Goal: Task Accomplishment & Management: Complete application form

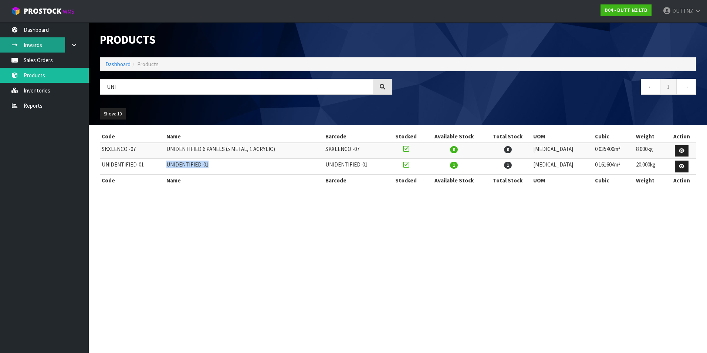
click at [48, 41] on link "Inwards" at bounding box center [44, 44] width 89 height 15
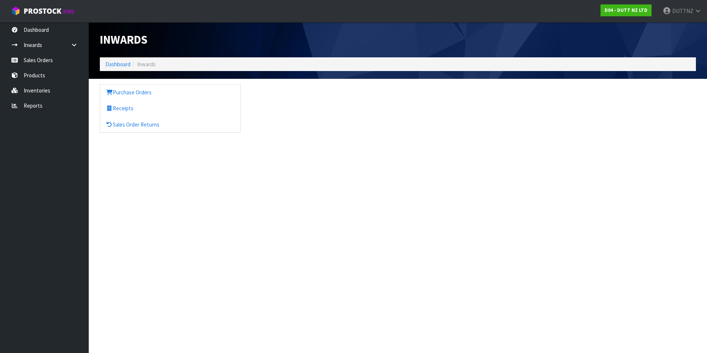
click at [45, 63] on div "Inwards Dashboard Inwards Purchase Orders Receipts Sales Order Returns" at bounding box center [353, 73] width 707 height 146
click at [44, 64] on link "Sales Orders" at bounding box center [44, 59] width 89 height 15
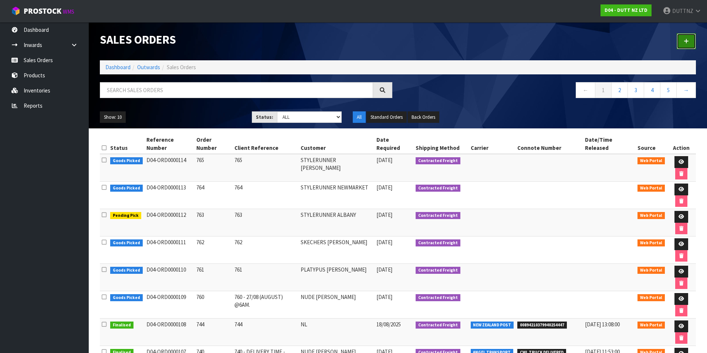
click at [690, 44] on link at bounding box center [686, 41] width 19 height 16
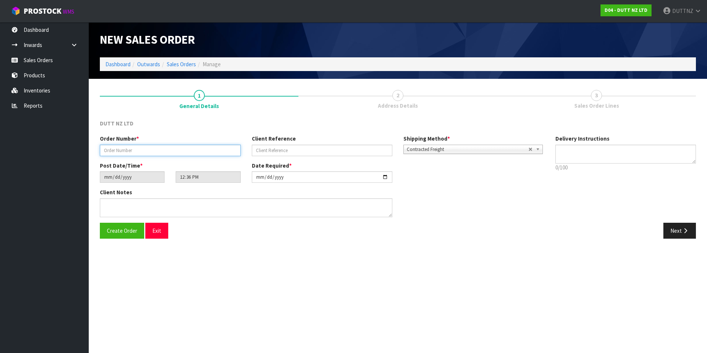
click at [190, 151] on input "text" at bounding box center [170, 150] width 141 height 11
paste input "766"
type input "766"
click at [320, 158] on div "Order Number * 766 Client Reference Shipping Method * Pickup Contracted Freight…" at bounding box center [321, 148] width 455 height 27
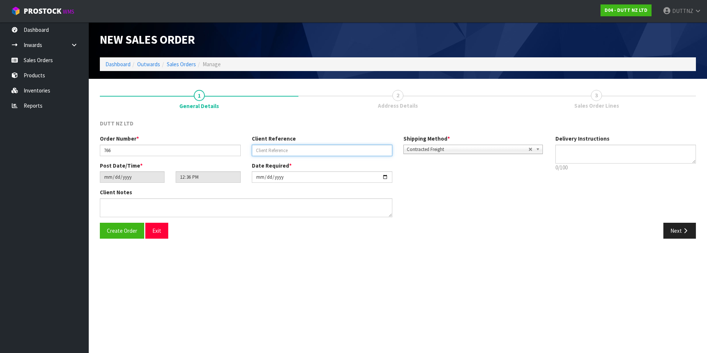
click at [320, 152] on input "text" at bounding box center [322, 150] width 141 height 11
paste input "766"
type input "766"
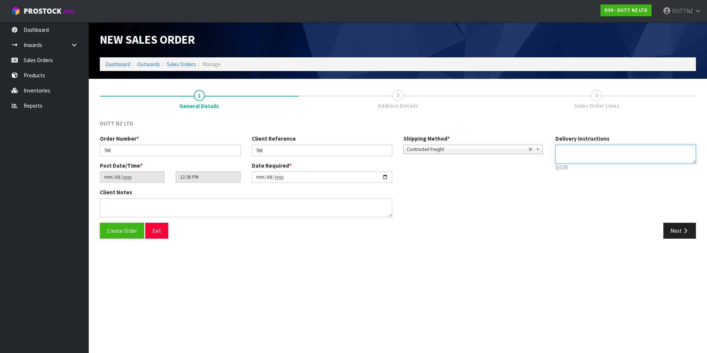
click at [575, 148] on textarea at bounding box center [625, 154] width 141 height 19
click at [389, 178] on input "[DATE]" at bounding box center [322, 176] width 141 height 11
click at [385, 178] on input "[DATE]" at bounding box center [322, 176] width 141 height 11
type input "[DATE]"
click at [612, 157] on textarea at bounding box center [625, 154] width 141 height 19
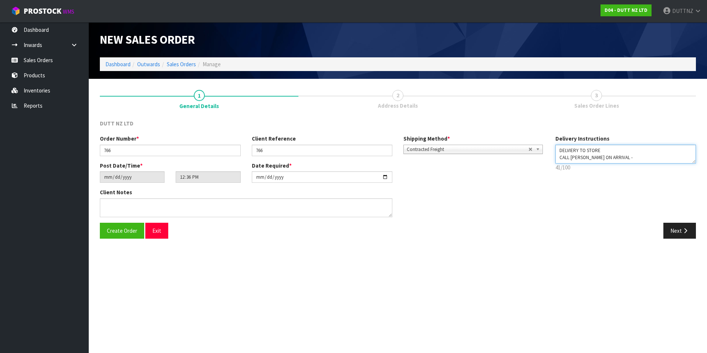
click at [620, 157] on textarea at bounding box center [625, 154] width 141 height 19
paste textarea "021 242 4749"
type textarea "DELVIERY TO STORE CALL [PERSON_NAME] ON ARRIVAL - 021 242 4749"
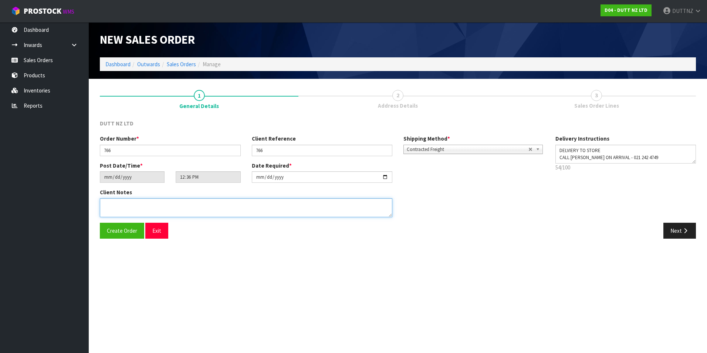
click at [253, 205] on textarea at bounding box center [246, 207] width 292 height 19
paste textarea "DELVIERY TO STORE CALL [PERSON_NAME] ON ARRIVAL - 021 242 4749"
type textarea "DELVIERY TO STORE CALL [PERSON_NAME] ON ARRIVAL - 021 242 4749"
click at [671, 227] on button "Next" at bounding box center [679, 231] width 33 height 16
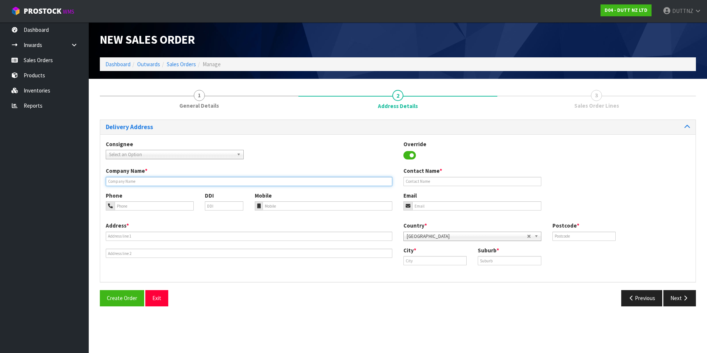
click at [167, 184] on input "text" at bounding box center [249, 181] width 287 height 9
type input "NUDE [PERSON_NAME]"
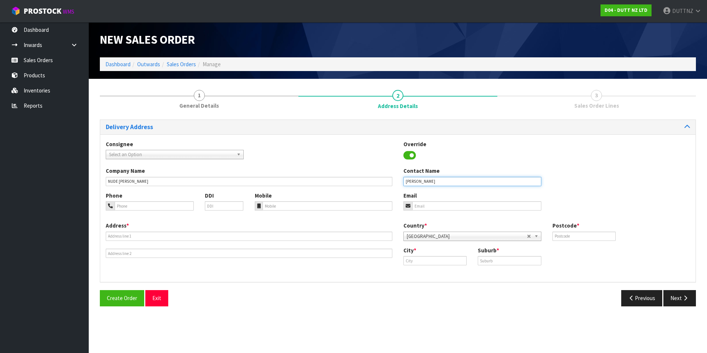
click at [100, 290] on button "Create Order" at bounding box center [122, 298] width 44 height 16
type input "[PERSON_NAME]"
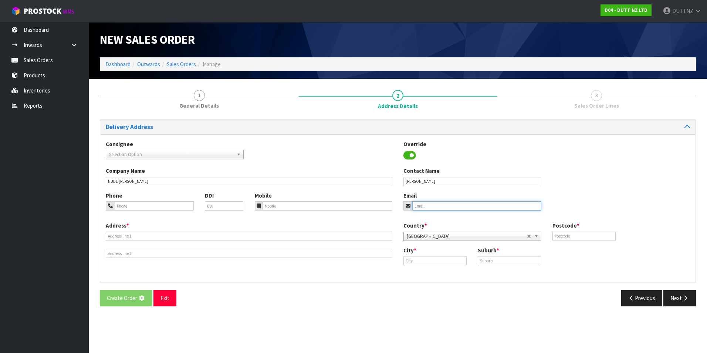
type input "[EMAIL_ADDRESS][DOMAIN_NAME]"
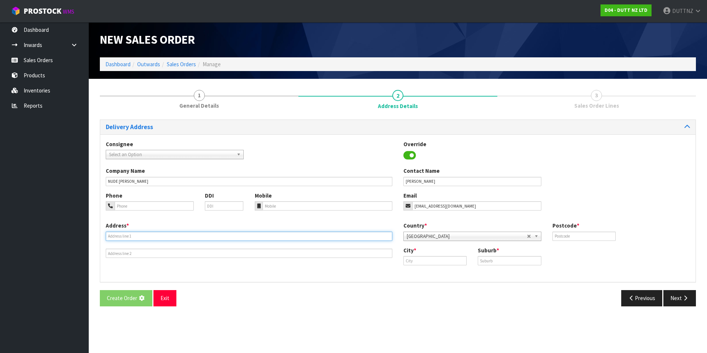
type input "SHOP N058 [PERSON_NAME][GEOGRAPHIC_DATA], [STREET_ADDRESS]"
type input "MT [GEOGRAPHIC_DATA] 1060 NZ"
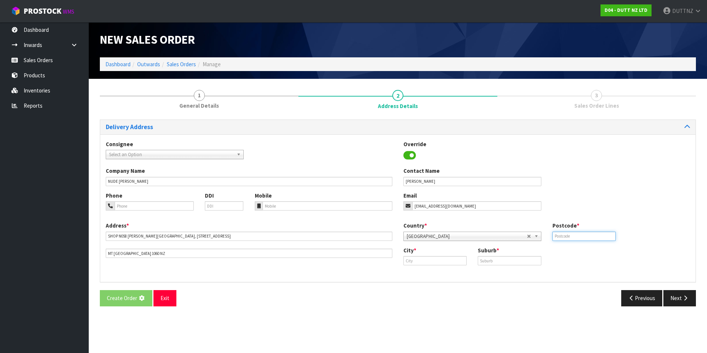
type input "1060"
type input "MT [GEOGRAPHIC_DATA]"
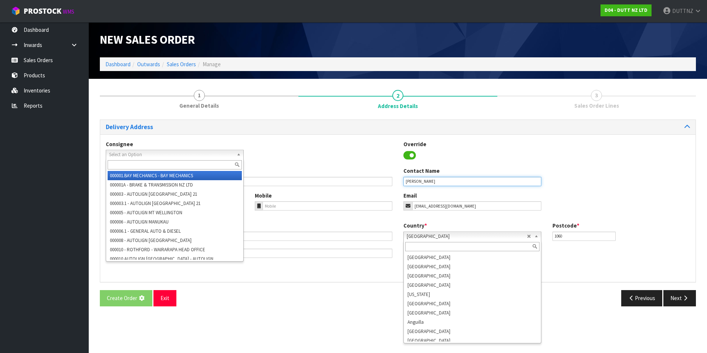
scroll to position [1381, 0]
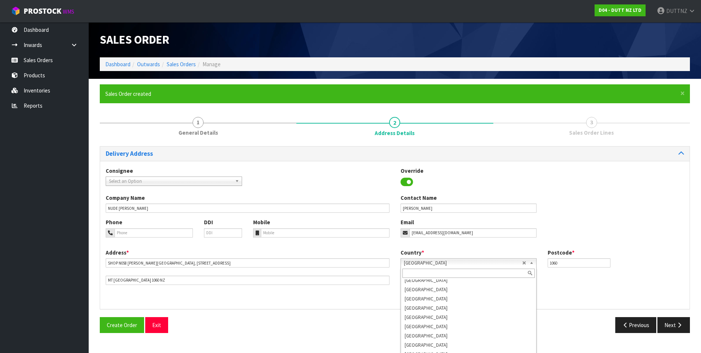
type input "[PERSON_NAME]"
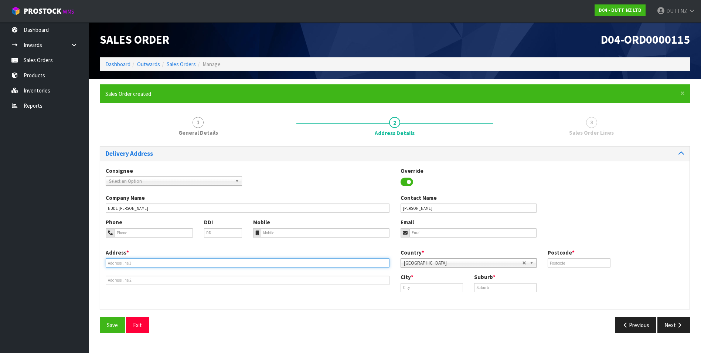
click at [146, 265] on input "text" at bounding box center [248, 262] width 284 height 9
paste input "[GEOGRAPHIC_DATA] [GEOGRAPHIC_DATA]"
type input "[GEOGRAPHIC_DATA] [GEOGRAPHIC_DATA]"
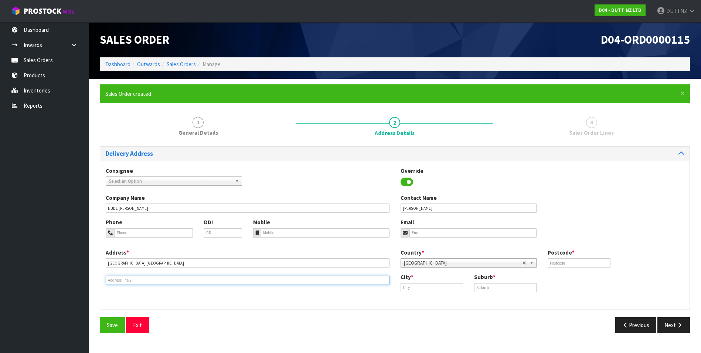
click at [168, 279] on input "text" at bounding box center [248, 279] width 284 height 9
click at [133, 277] on input "text" at bounding box center [248, 279] width 284 height 9
paste input "[PERSON_NAME] STREET LOADING DOCK"
type input "[PERSON_NAME] STREET LOADING DOCK"
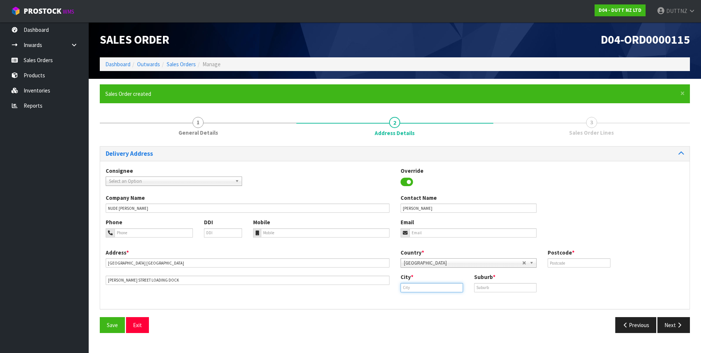
click at [429, 287] on input "text" at bounding box center [432, 287] width 62 height 9
type input "NEWMARKET"
drag, startPoint x: 489, startPoint y: 287, endPoint x: 494, endPoint y: 285, distance: 5.4
click at [490, 287] on input "text" at bounding box center [505, 287] width 62 height 9
paste input "NEWMARKET"
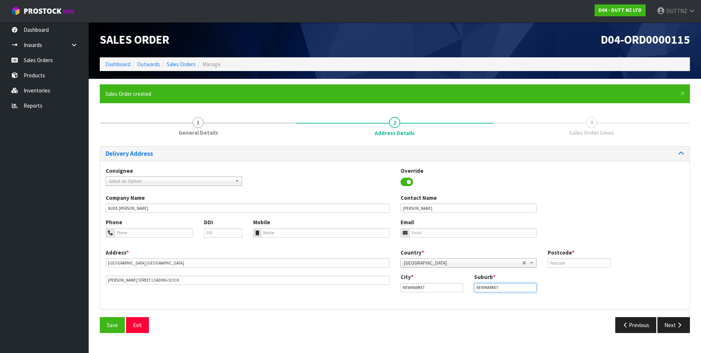
type input "NEWMARKET"
drag, startPoint x: 604, startPoint y: 266, endPoint x: 601, endPoint y: 268, distance: 3.8
click at [604, 266] on input "text" at bounding box center [579, 262] width 62 height 9
click at [568, 262] on input "text" at bounding box center [579, 262] width 62 height 9
type input "1023"
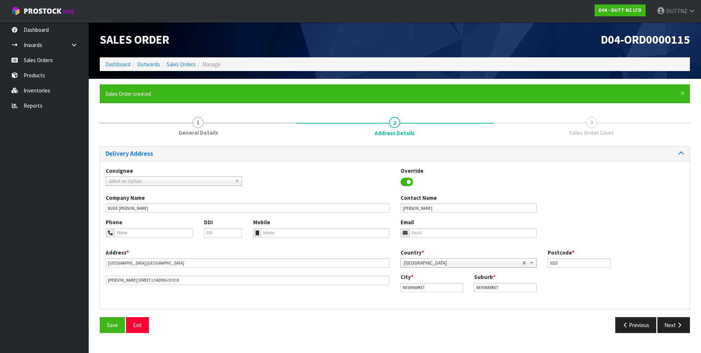
click at [600, 221] on div "Phone DDI Mobile Email" at bounding box center [395, 233] width 590 height 30
click at [685, 327] on button "Next" at bounding box center [674, 325] width 33 height 16
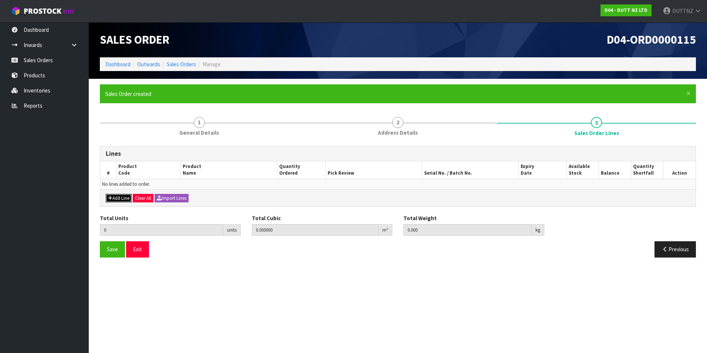
click at [112, 196] on button "Add Line" at bounding box center [119, 198] width 26 height 9
type input "0"
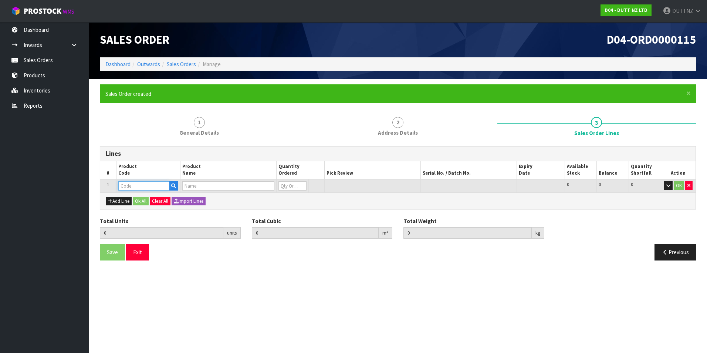
click at [142, 188] on input "text" at bounding box center [143, 185] width 51 height 9
type input "UNIDENTIFIED-01"
type input "0.000000"
type input "0.000"
type input "UNIDENTIFIED-01"
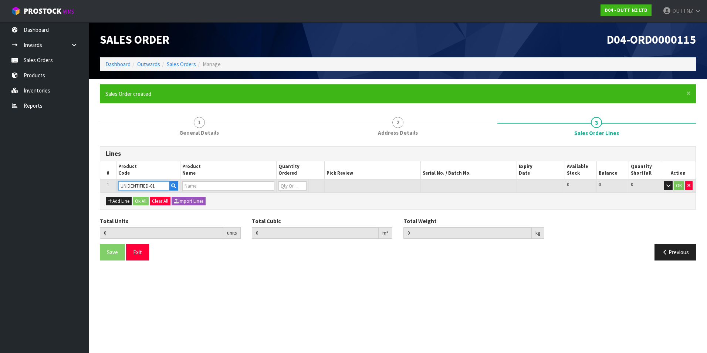
type input "0"
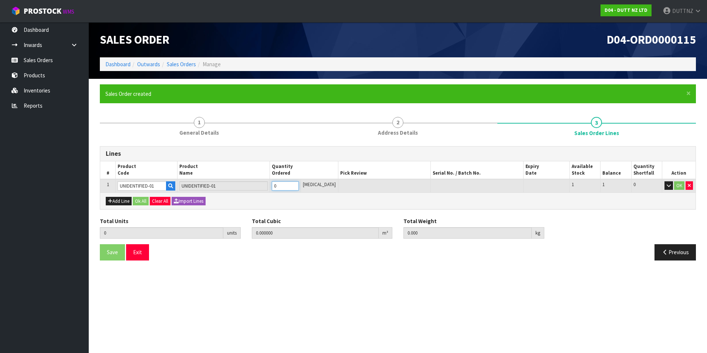
drag, startPoint x: 287, startPoint y: 186, endPoint x: 169, endPoint y: 184, distance: 118.7
click at [169, 184] on tr "1 UNIDENTIFIED-01 UNIDENTIFIED-01 0 [MEDICAL_DATA] 1 1 0 OK" at bounding box center [397, 186] width 595 height 14
type input "1"
type input "0.161604"
type input "20"
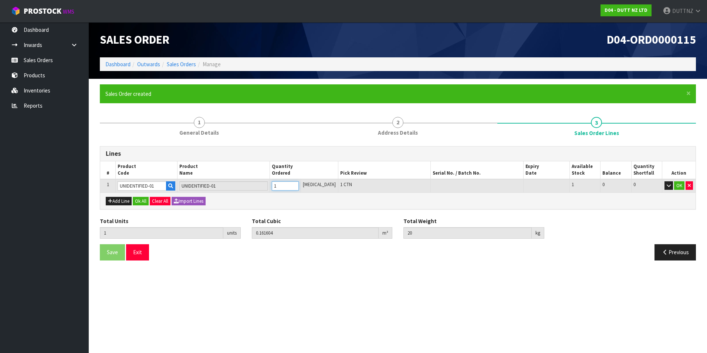
type input "1"
click at [142, 202] on button "Ok All" at bounding box center [141, 201] width 16 height 9
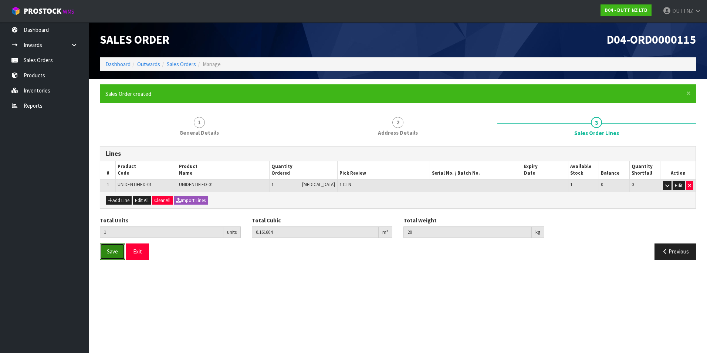
click at [117, 253] on span "Save" at bounding box center [112, 251] width 11 height 7
click at [676, 252] on button "Previous" at bounding box center [674, 251] width 41 height 16
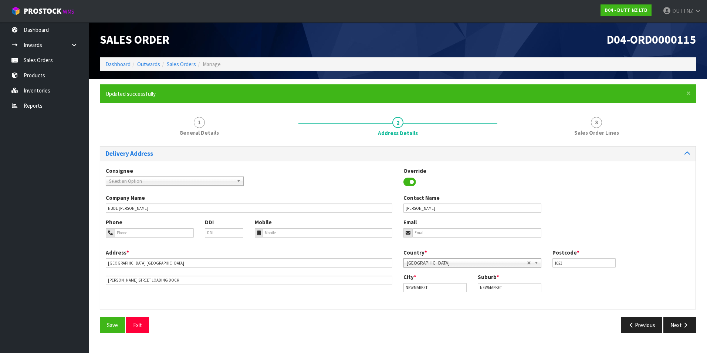
click at [676, 252] on div "Country * [GEOGRAPHIC_DATA] [GEOGRAPHIC_DATA] [GEOGRAPHIC_DATA] [GEOGRAPHIC_DAT…" at bounding box center [547, 260] width 298 height 24
click at [642, 324] on button "Previous" at bounding box center [641, 325] width 41 height 16
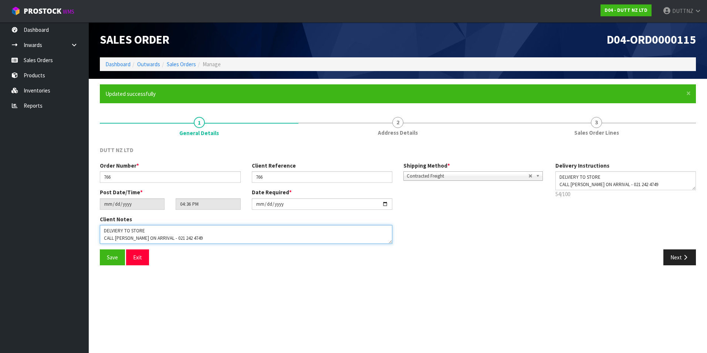
click at [189, 237] on textarea at bounding box center [246, 234] width 292 height 19
drag, startPoint x: 159, startPoint y: 238, endPoint x: 0, endPoint y: 239, distance: 159.3
click at [0, 239] on html "Toggle navigation ProStock WMS D04 - DUTT NZ LTD DUTTNZ Logout Dashboard Inward…" at bounding box center [353, 176] width 707 height 353
type textarea "DELVIERY TO STORE CALL [PERSON_NAME] ON ARRIVAL - 021 242 4749 DELIVERY AT 7.30…"
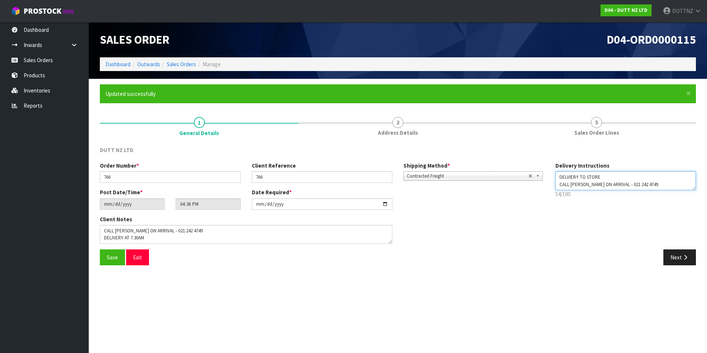
click at [649, 185] on textarea at bounding box center [625, 180] width 141 height 19
paste textarea "DELIVERY AT 7.30AM"
type textarea "DELVIERY TO STORE CALL [PERSON_NAME] ON ARRIVAL - 021 242 4749 DELIVERY AT 7.30…"
drag, startPoint x: 95, startPoint y: 254, endPoint x: 106, endPoint y: 258, distance: 11.5
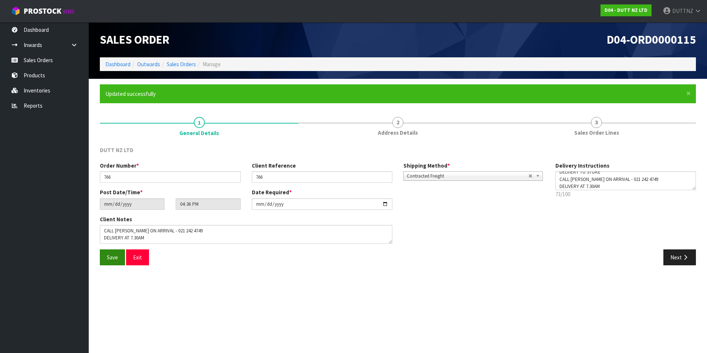
click at [98, 254] on div "Save Exit" at bounding box center [246, 257] width 304 height 16
click at [108, 259] on span "Save" at bounding box center [112, 257] width 11 height 7
type input "18:36:00.000"
click at [132, 261] on button "Exit" at bounding box center [137, 257] width 23 height 16
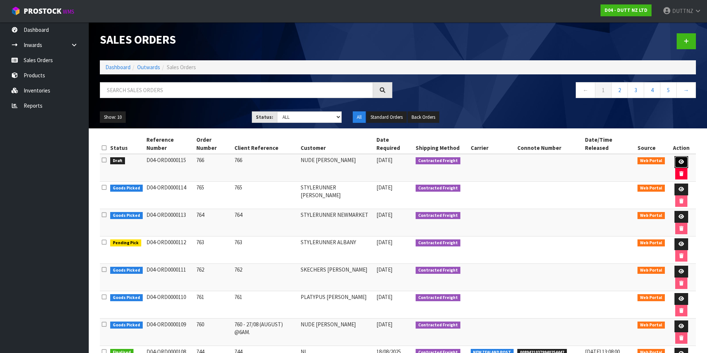
click at [678, 159] on icon at bounding box center [681, 161] width 6 height 5
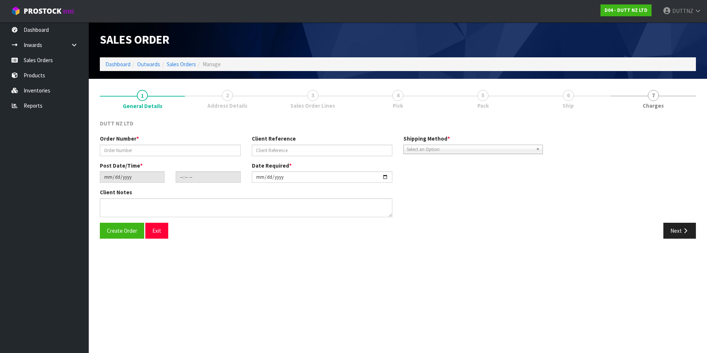
type input "766"
type input "[DATE]"
type input "18:36:00.000"
type input "[DATE]"
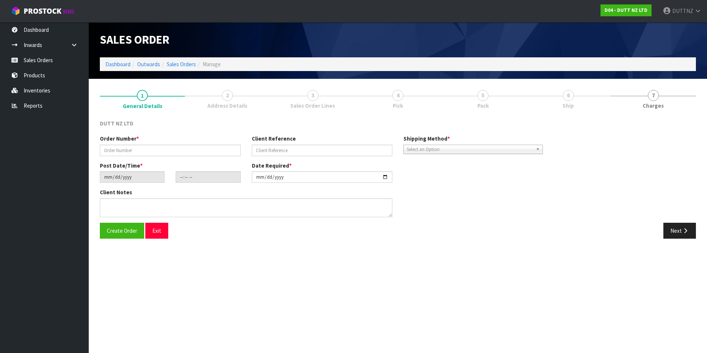
type textarea "DELVIERY TO STORE CALL [PERSON_NAME] ON ARRIVAL - 021 242 4749 DELIVERY AT 7.30…"
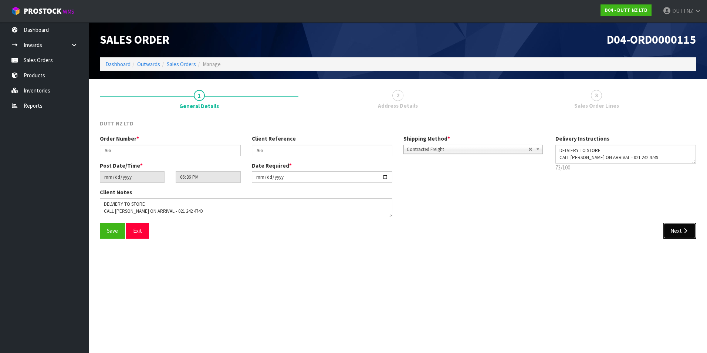
click at [676, 227] on button "Next" at bounding box center [679, 231] width 33 height 16
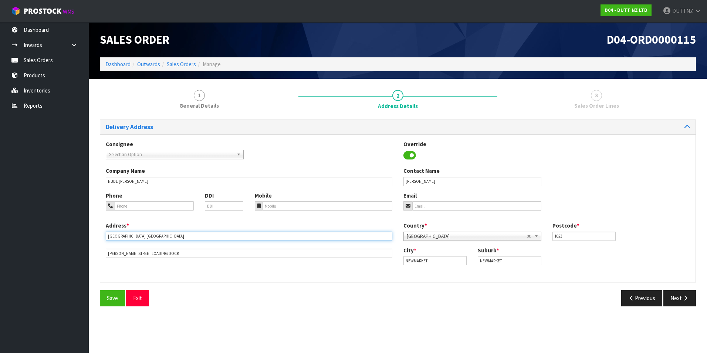
drag, startPoint x: 186, startPoint y: 238, endPoint x: 34, endPoint y: 238, distance: 151.2
click at [34, 238] on body "Toggle navigation ProStock WMS D04 - DUTT NZ LTD DUTTNZ Logout Dashboard Inward…" at bounding box center [353, 176] width 707 height 353
drag, startPoint x: 188, startPoint y: 254, endPoint x: 6, endPoint y: 247, distance: 182.0
click at [0, 249] on html "Toggle navigation ProStock WMS D04 - DUTT NZ LTD DUTTNZ Logout Dashboard Inward…" at bounding box center [353, 176] width 707 height 353
click at [646, 307] on div "Save Exit Previous Next" at bounding box center [397, 300] width 607 height 21
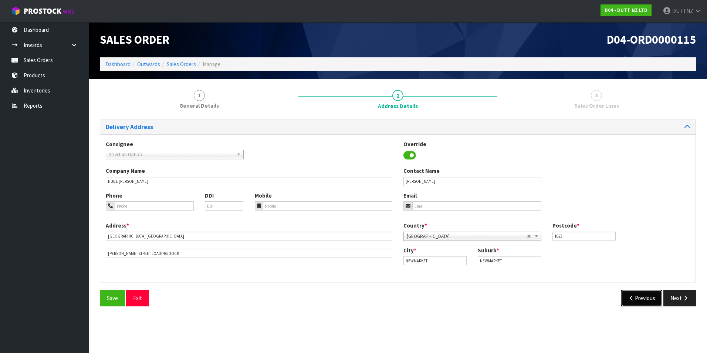
click at [645, 298] on button "Previous" at bounding box center [641, 298] width 41 height 16
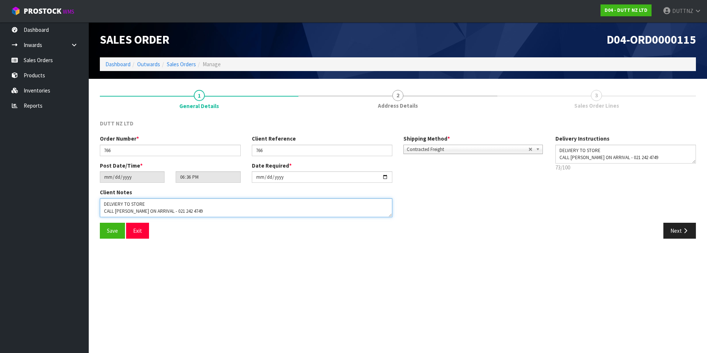
click at [117, 210] on textarea at bounding box center [246, 207] width 292 height 19
drag, startPoint x: 192, startPoint y: 216, endPoint x: 155, endPoint y: 209, distance: 37.9
click at [155, 209] on textarea at bounding box center [246, 207] width 292 height 19
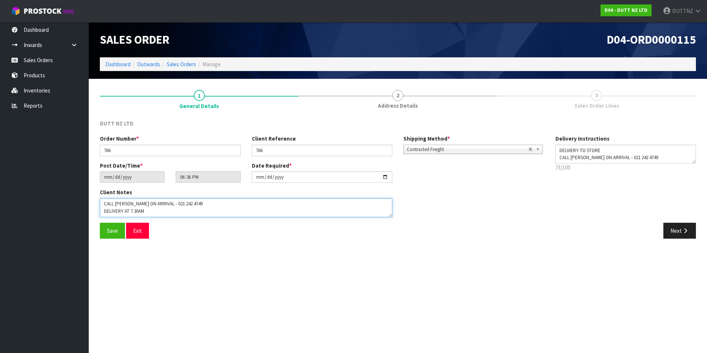
drag, startPoint x: 153, startPoint y: 204, endPoint x: 192, endPoint y: 207, distance: 38.6
click at [192, 207] on textarea at bounding box center [246, 207] width 292 height 19
click at [114, 230] on span "Save" at bounding box center [112, 230] width 11 height 7
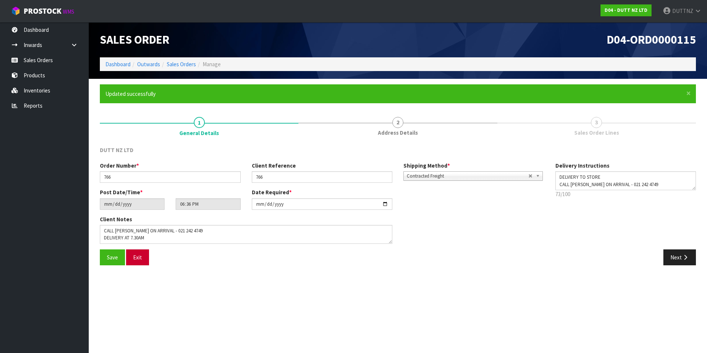
type input "20:36:00.000"
click at [141, 263] on button "Exit" at bounding box center [137, 257] width 23 height 16
